Goal: Transaction & Acquisition: Book appointment/travel/reservation

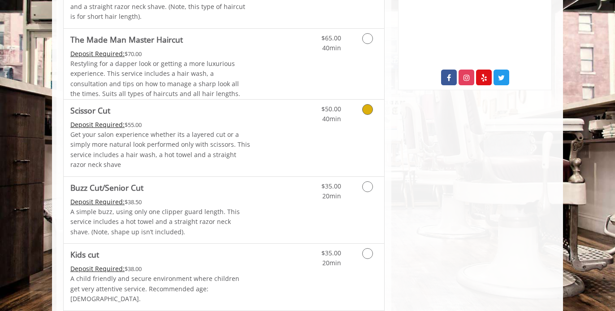
scroll to position [471, 0]
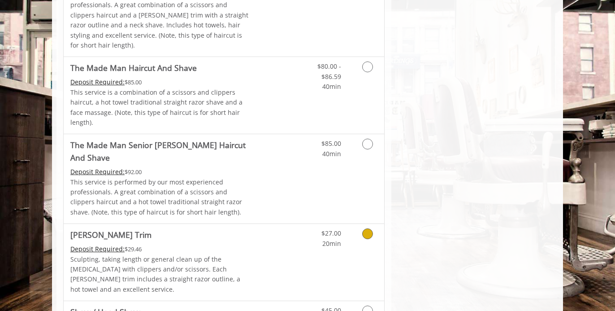
click at [159, 254] on p "Sculpting, taking length or general clean up of the [MEDICAL_DATA] with clipper…" at bounding box center [160, 274] width 180 height 40
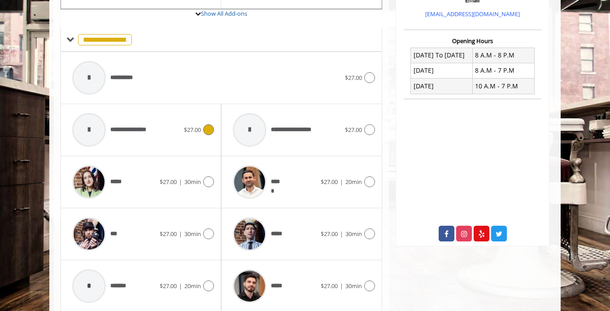
scroll to position [314, 0]
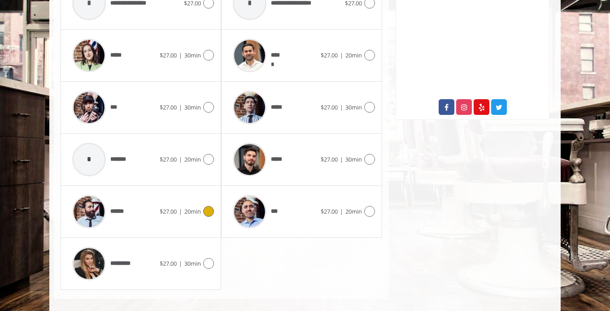
click at [160, 207] on span "$27.00" at bounding box center [168, 211] width 17 height 8
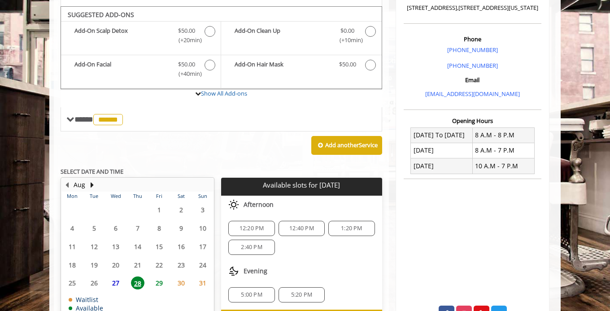
scroll to position [230, 0]
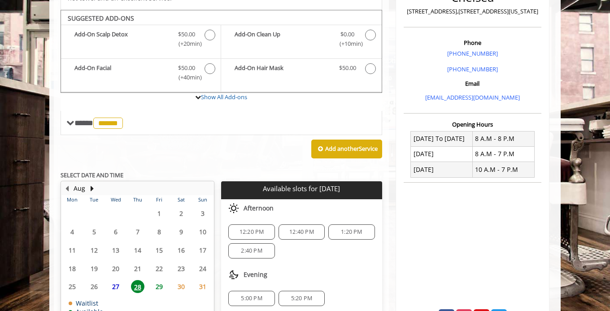
click at [161, 280] on span "29" at bounding box center [158, 286] width 13 height 13
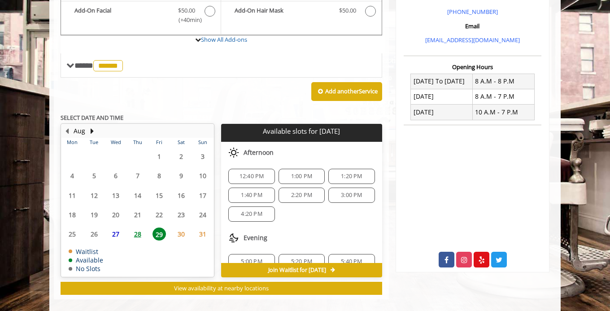
scroll to position [44, 0]
click at [256, 212] on span "4:20 PM" at bounding box center [251, 215] width 21 height 7
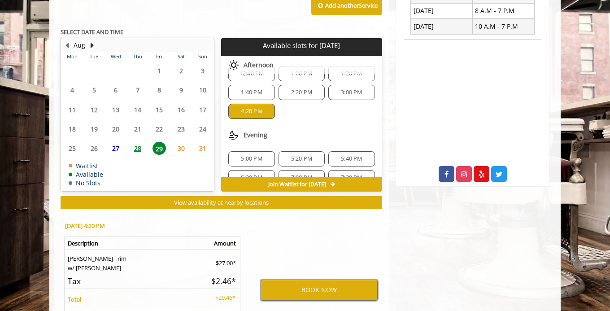
scroll to position [65, 0]
click at [182, 142] on span "30" at bounding box center [180, 148] width 13 height 13
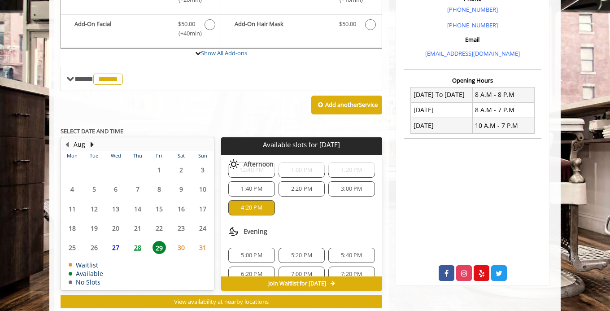
scroll to position [0, 0]
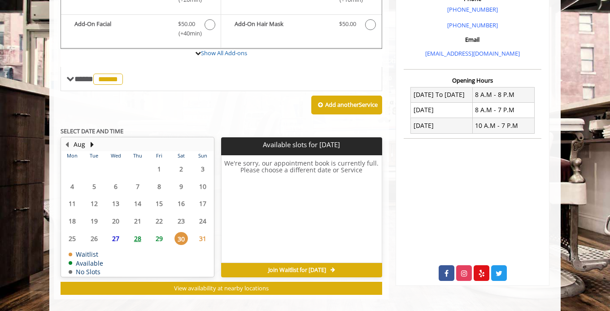
click at [160, 232] on span "29" at bounding box center [158, 238] width 13 height 13
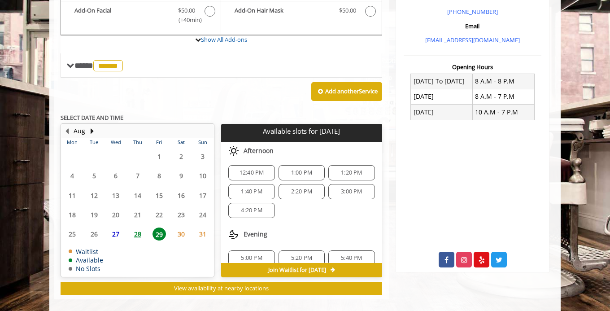
scroll to position [50, 0]
click at [253, 206] on span "4:20 PM" at bounding box center [251, 209] width 21 height 7
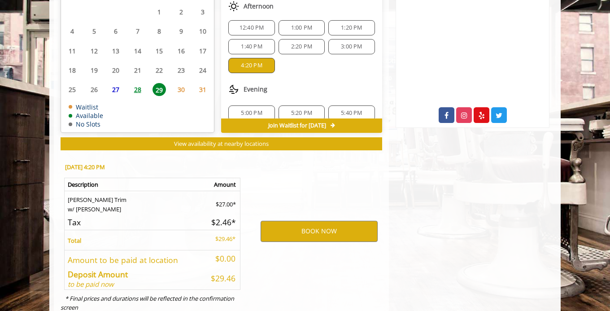
scroll to position [450, 0]
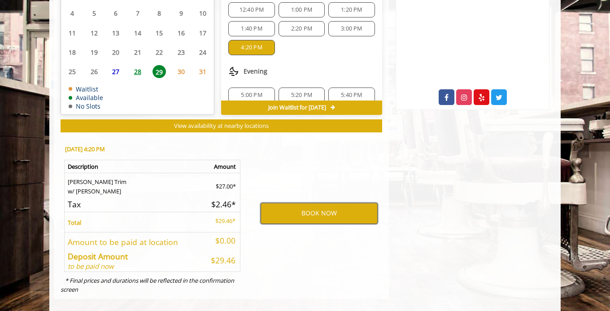
click at [285, 204] on button "BOOK NOW" at bounding box center [318, 213] width 117 height 21
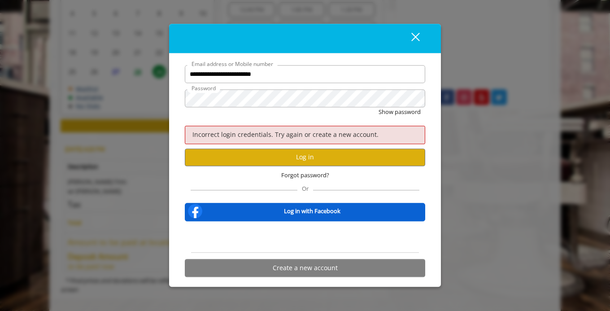
scroll to position [0, 0]
click at [257, 108] on div "Show password" at bounding box center [305, 115] width 240 height 14
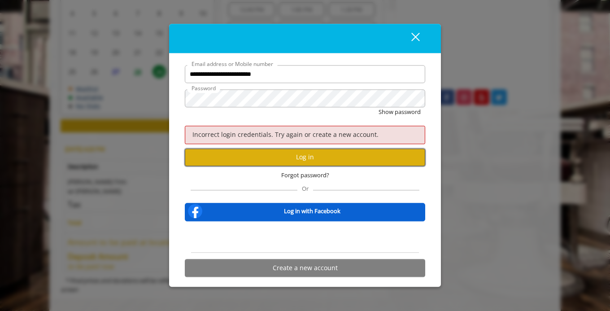
click at [267, 158] on button "Log in" at bounding box center [305, 156] width 240 height 17
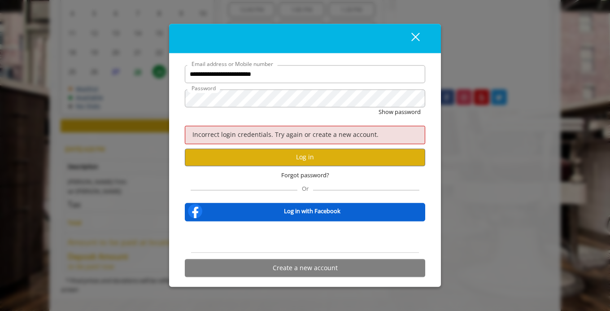
click at [502, 252] on div "**********" at bounding box center [305, 155] width 610 height 311
click at [338, 77] on input "**********" at bounding box center [305, 74] width 240 height 18
type input "**********"
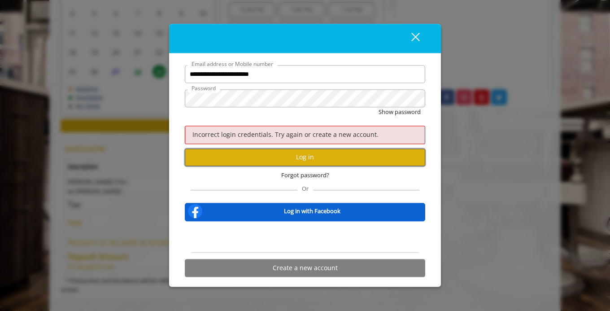
click at [321, 154] on button "Log in" at bounding box center [305, 156] width 240 height 17
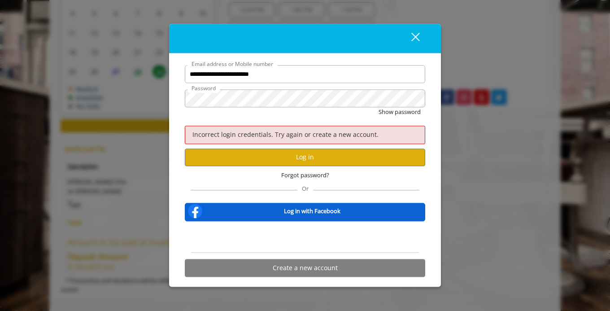
click at [416, 44] on div "close" at bounding box center [410, 38] width 18 height 13
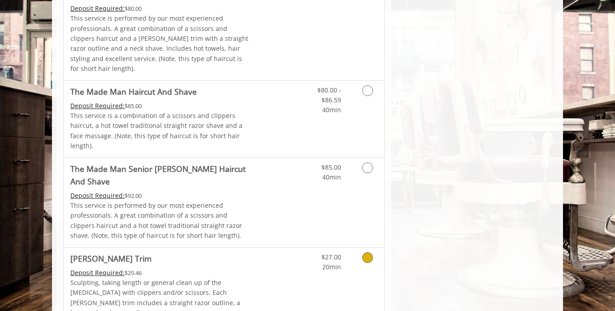
click at [311, 247] on link "$27.00 20min" at bounding box center [322, 259] width 37 height 25
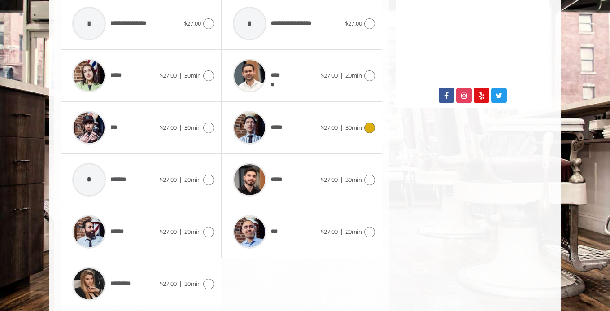
scroll to position [469, 0]
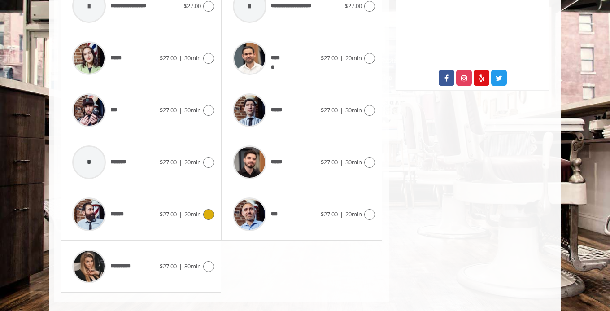
click at [183, 210] on div "****** $27.00 | 20min" at bounding box center [141, 214] width 146 height 43
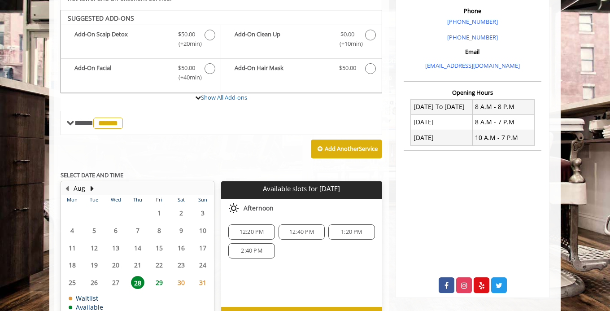
click at [158, 276] on span "29" at bounding box center [158, 282] width 13 height 13
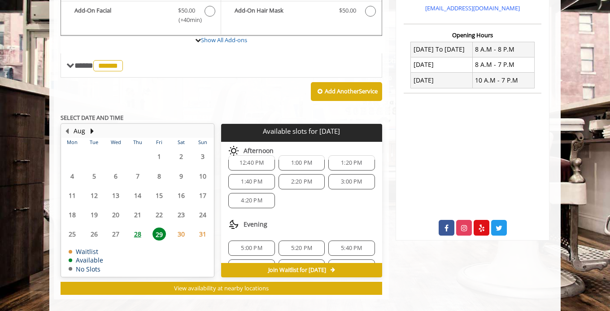
scroll to position [60, 0]
click at [256, 196] on span "4:20 PM" at bounding box center [251, 199] width 21 height 7
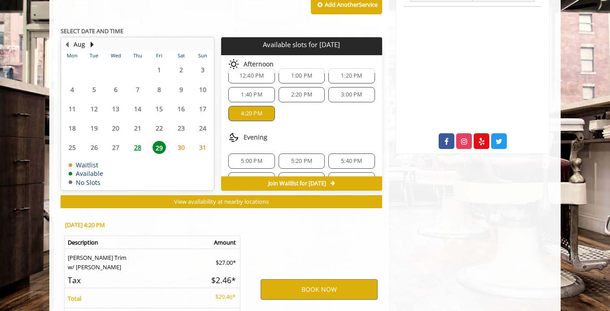
scroll to position [481, 0]
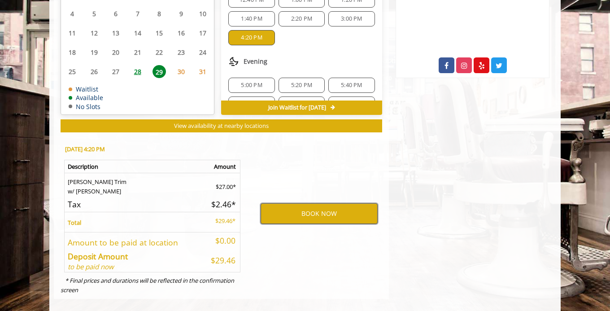
click at [291, 203] on button "BOOK NOW" at bounding box center [318, 213] width 117 height 21
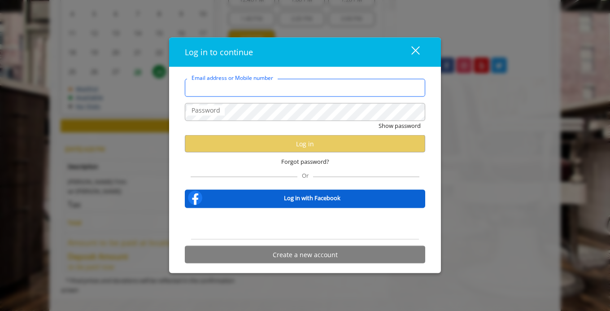
type input "**********"
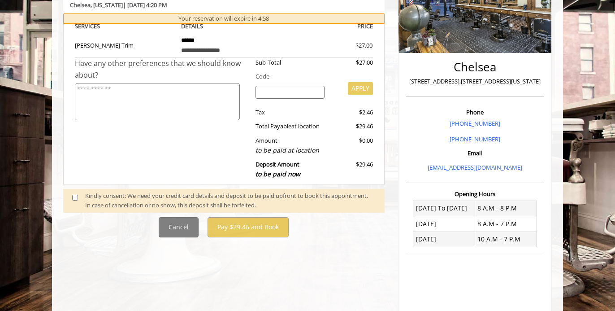
scroll to position [187, 0]
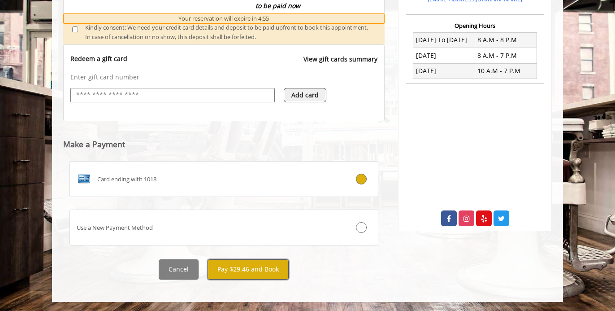
click at [225, 270] on button "Pay $29.46 and Book" at bounding box center [248, 269] width 81 height 20
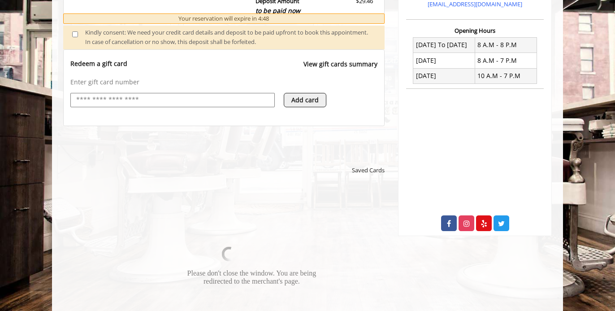
scroll to position [520, 0]
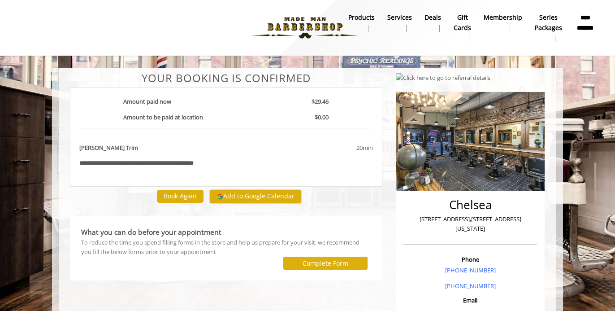
click at [245, 198] on button "Add to Google Calendar" at bounding box center [255, 196] width 91 height 13
